Goal: Task Accomplishment & Management: Manage account settings

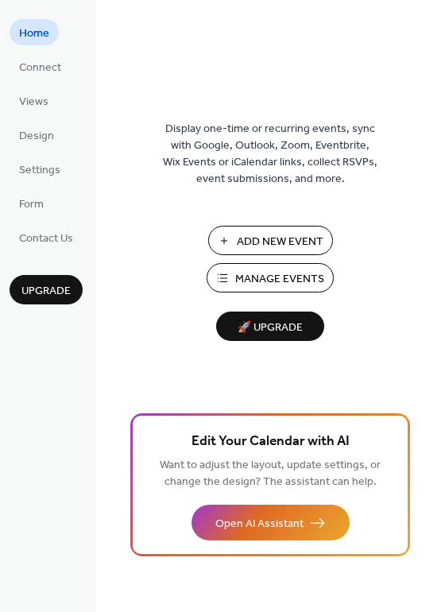
click at [319, 266] on button "Manage Events" at bounding box center [270, 277] width 127 height 29
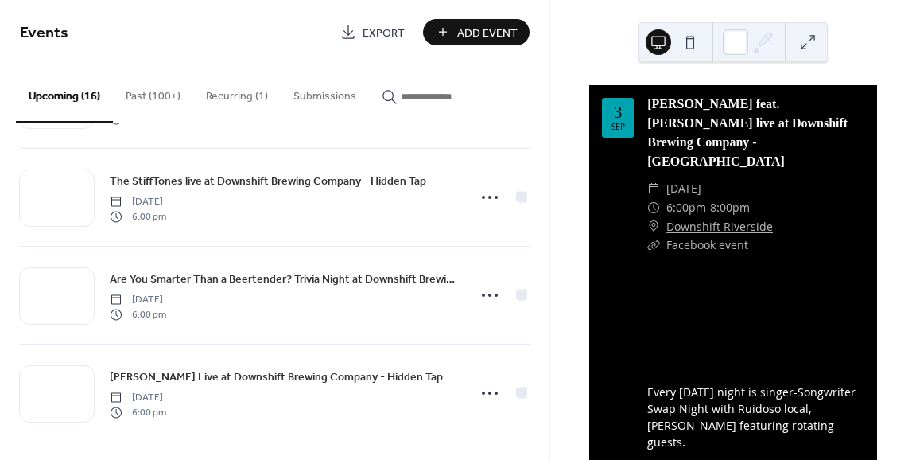
scroll to position [215, 0]
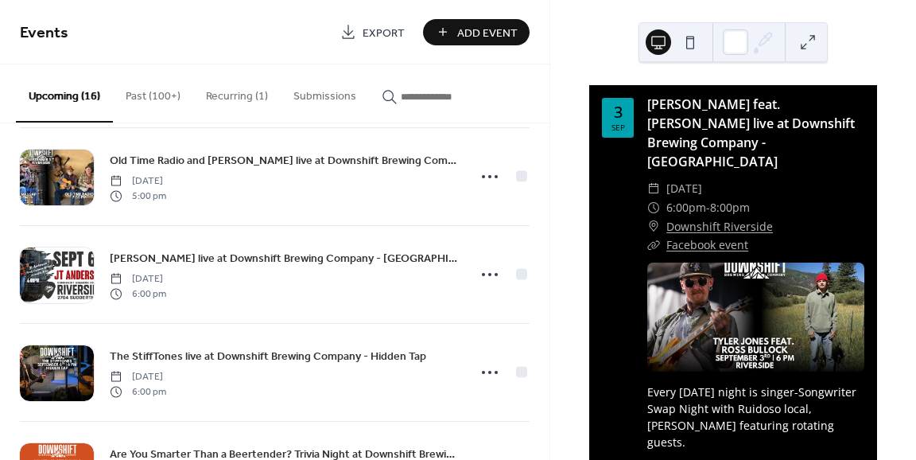
click at [219, 95] on button "Recurring (1)" at bounding box center [236, 92] width 87 height 56
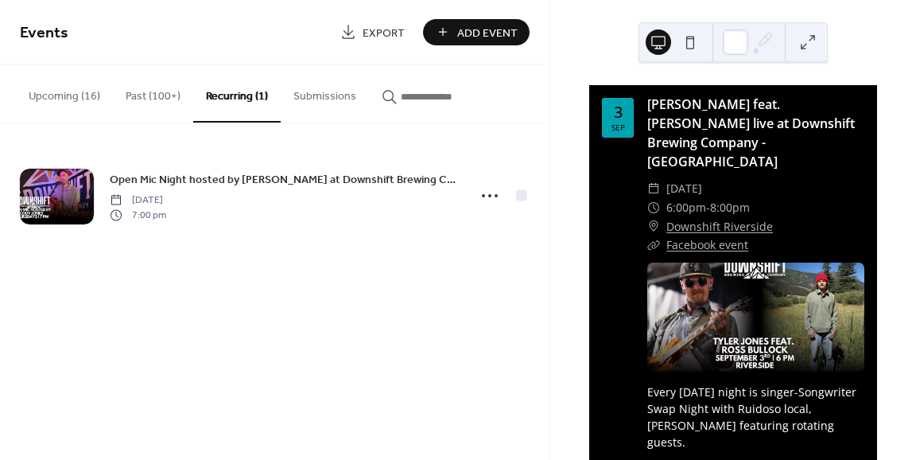
click at [69, 83] on button "Upcoming (16)" at bounding box center [64, 92] width 97 height 56
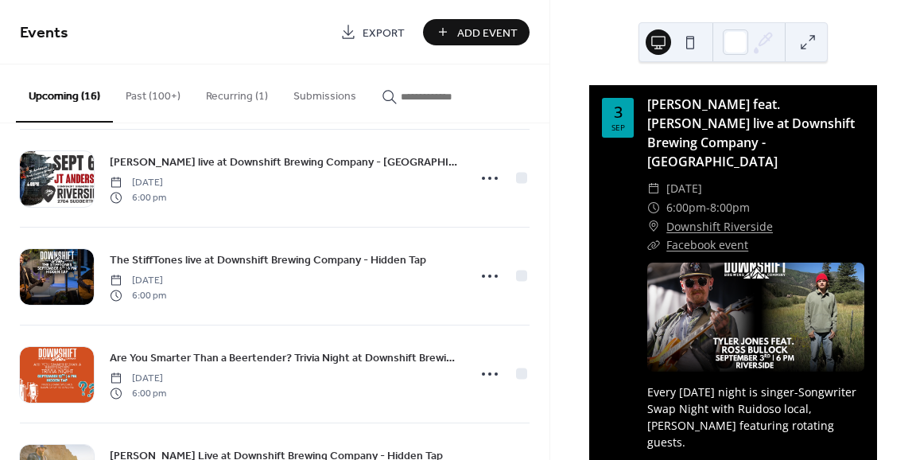
scroll to position [281, 0]
